Goal: Find specific page/section: Find specific page/section

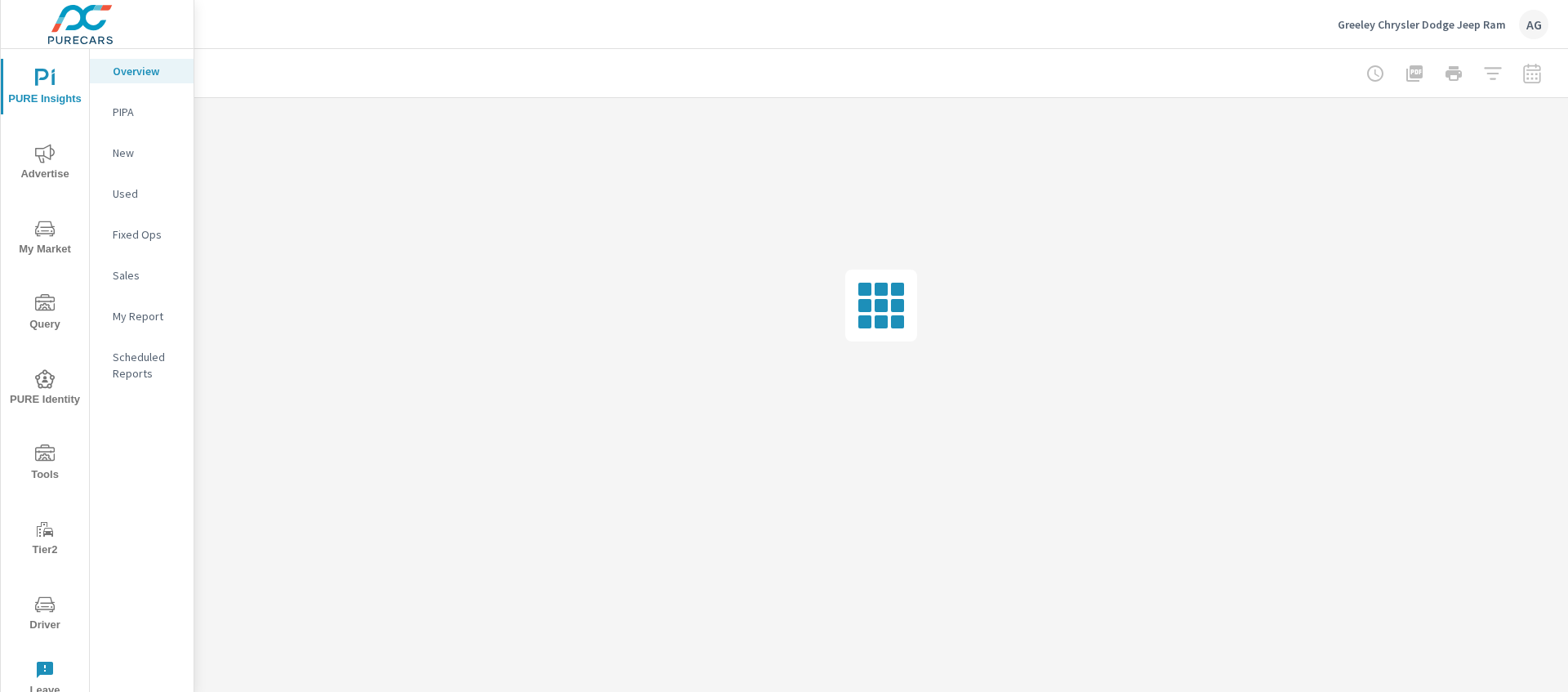
click at [42, 601] on icon "nav menu" at bounding box center [45, 604] width 20 height 20
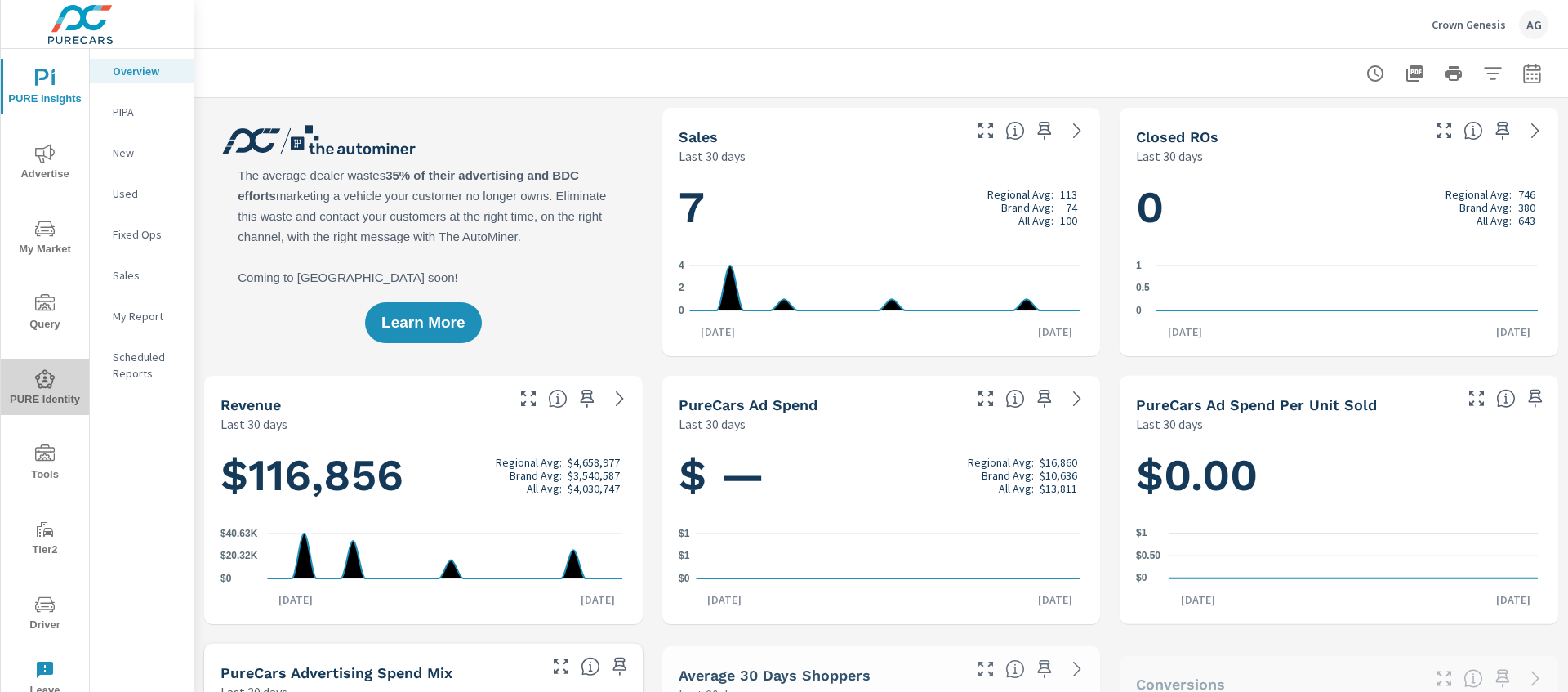
click at [24, 398] on span "PURE Identity" at bounding box center [44, 389] width 78 height 40
